Goal: Information Seeking & Learning: Learn about a topic

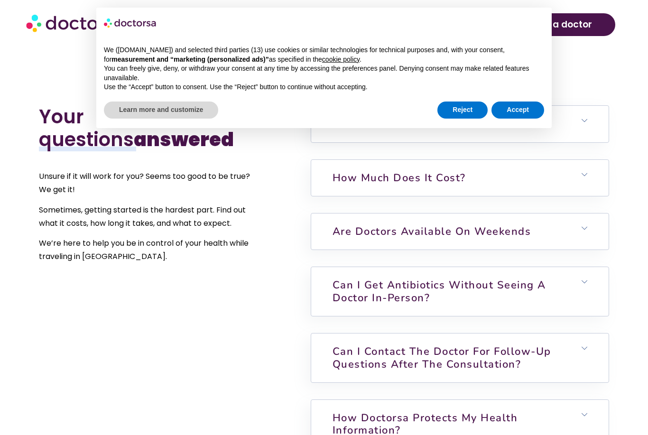
scroll to position [2173, 0]
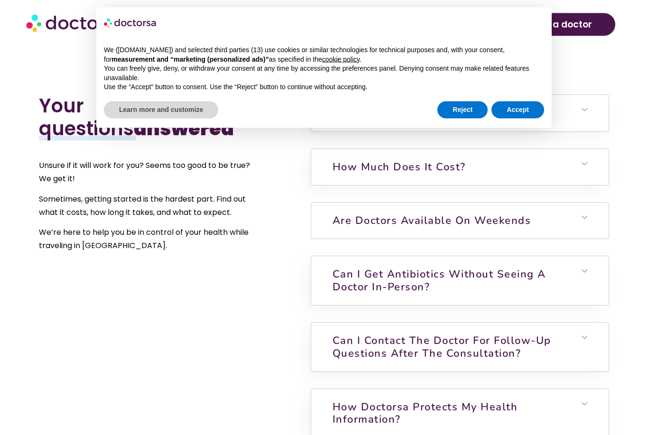
click at [608, 221] on h6 "Are doctors available on weekends" at bounding box center [459, 221] width 297 height 36
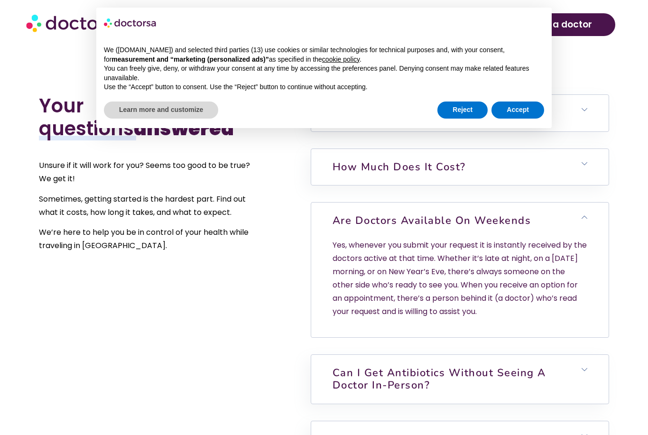
click at [601, 225] on h6 "Are doctors available on weekends" at bounding box center [459, 221] width 297 height 36
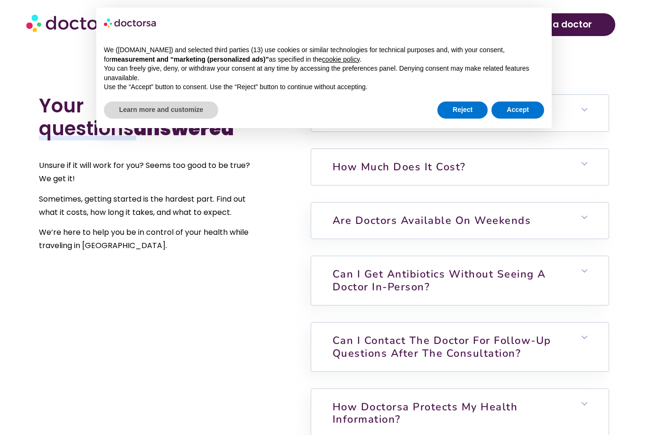
click at [590, 176] on h6 "How much does it cost?" at bounding box center [459, 167] width 297 height 36
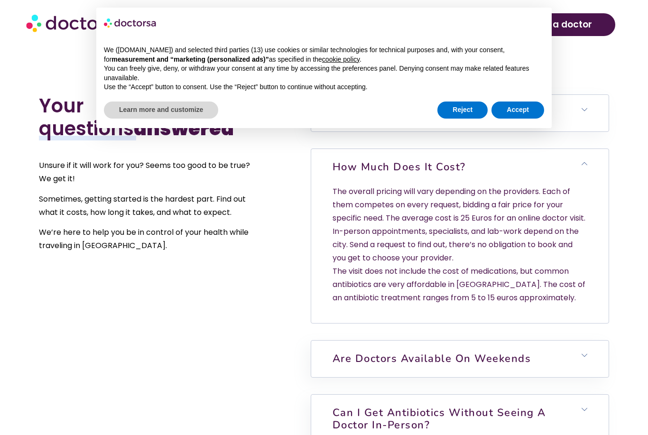
click at [595, 155] on h6 "How much does it cost?" at bounding box center [459, 167] width 297 height 36
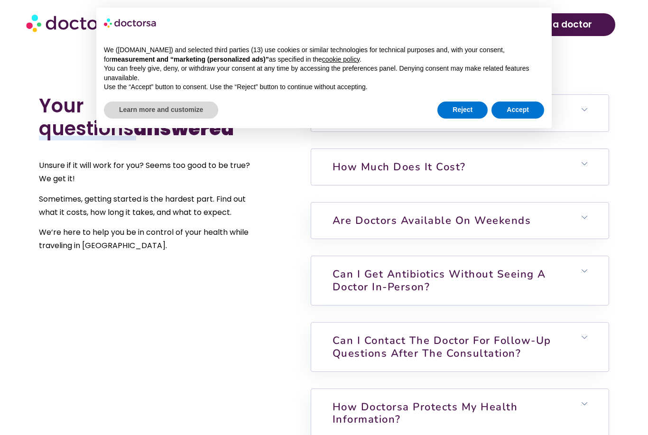
click at [581, 277] on h6 "Can I get antibiotics without seeing a doctor in-person?" at bounding box center [459, 280] width 297 height 49
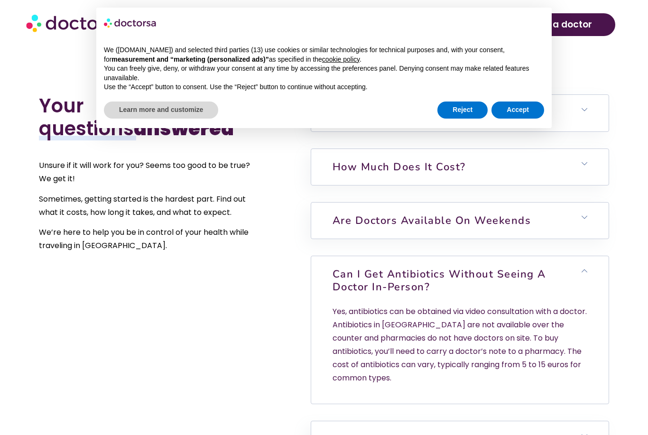
click at [587, 268] on icon at bounding box center [585, 271] width 6 height 6
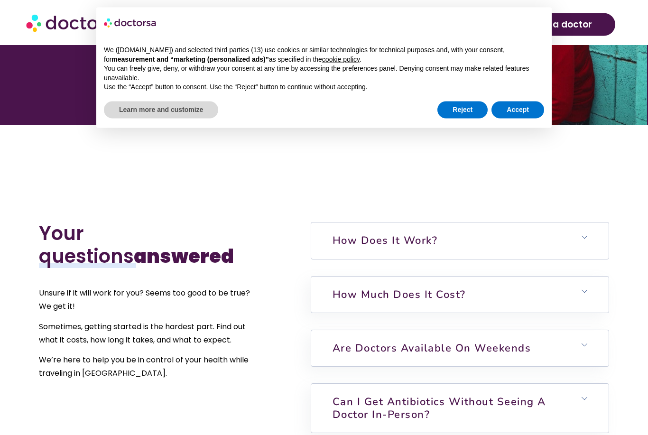
click at [581, 237] on h6 "How does it work?" at bounding box center [459, 241] width 297 height 36
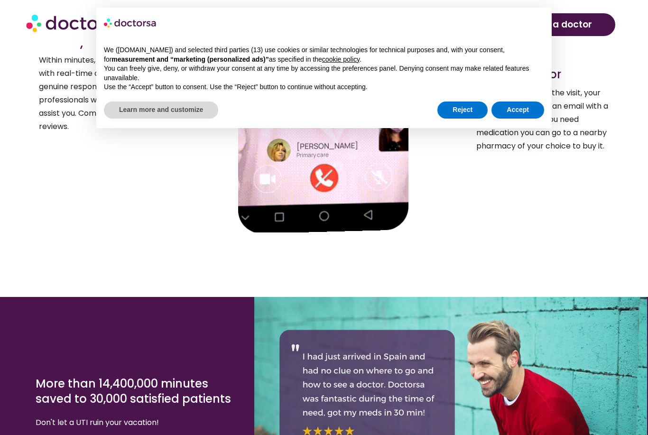
scroll to position [1620, 0]
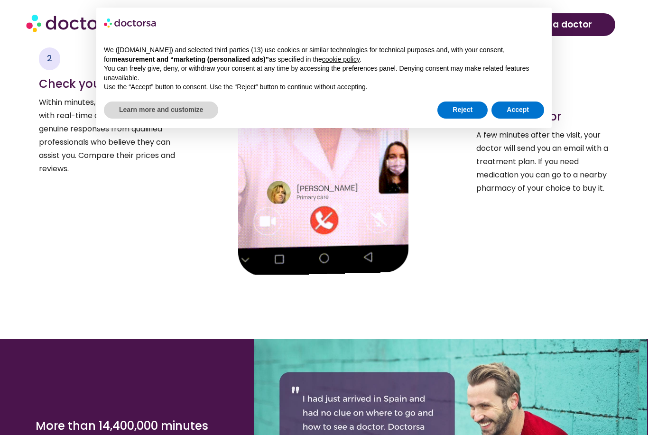
click at [521, 116] on button "Accept" at bounding box center [518, 110] width 53 height 17
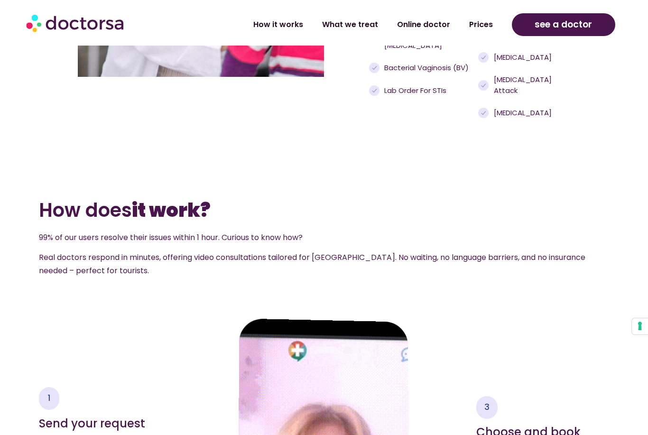
scroll to position [1054, 0]
